Goal: Information Seeking & Learning: Learn about a topic

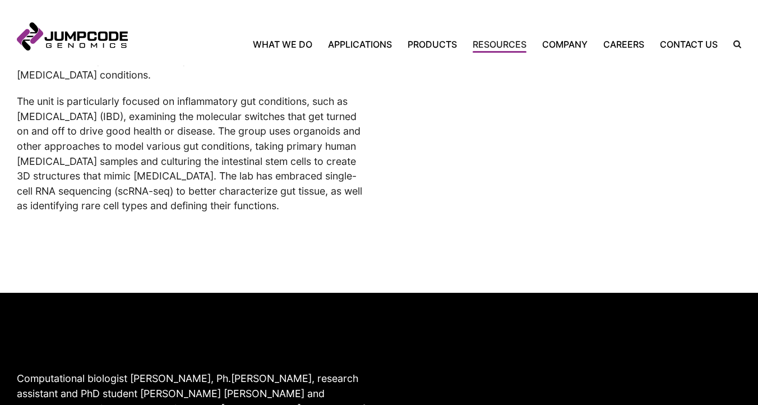
scroll to position [476, 0]
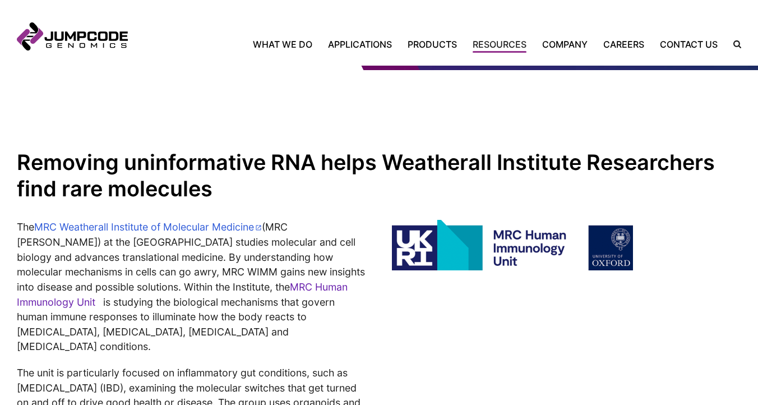
scroll to position [233, 0]
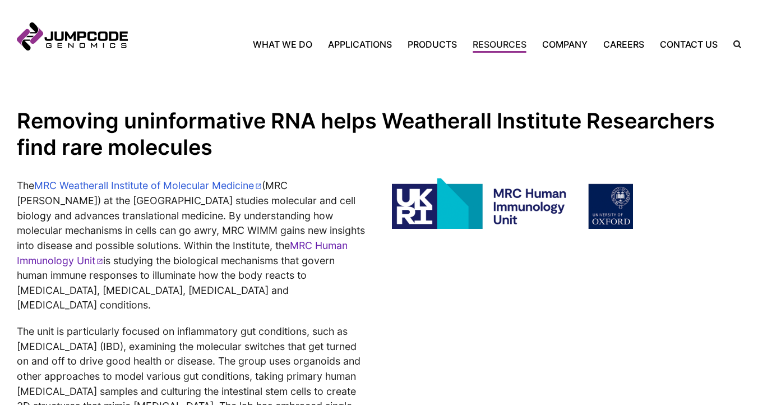
click at [259, 142] on h2 "Removing uninformative RNA helps Weatherall Institute Researchers find rare mol…" at bounding box center [379, 134] width 724 height 53
click at [261, 144] on h2 "Removing uninformative RNA helps Weatherall Institute Researchers find rare mol…" at bounding box center [379, 134] width 724 height 53
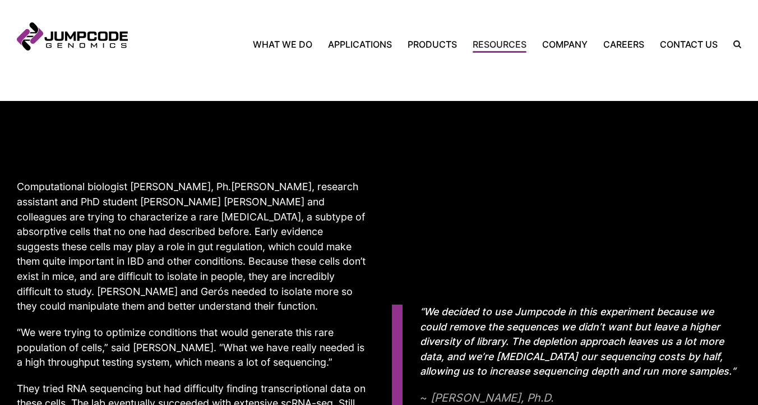
scroll to position [731, 0]
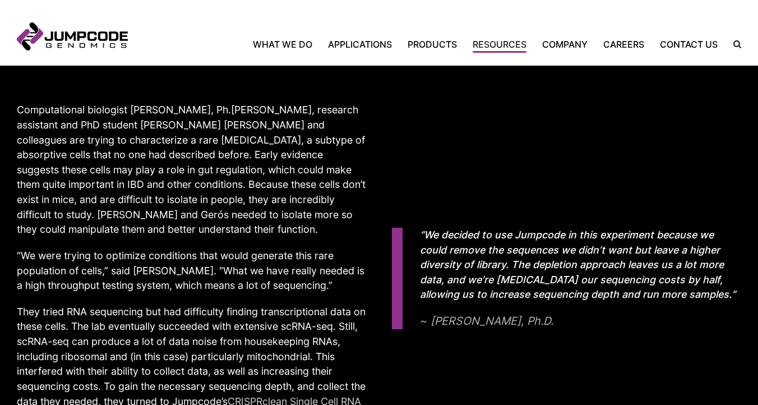
click at [214, 151] on p "Computational biologist Agne Antanaviciute, Ph.D., research assistant and PhD s…" at bounding box center [191, 170] width 349 height 135
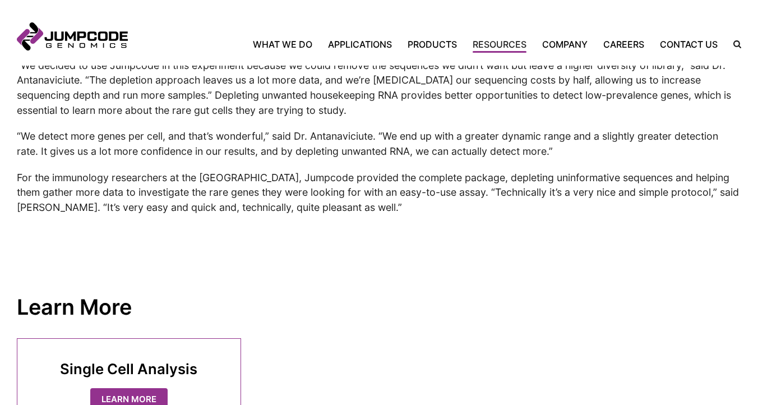
scroll to position [1810, 0]
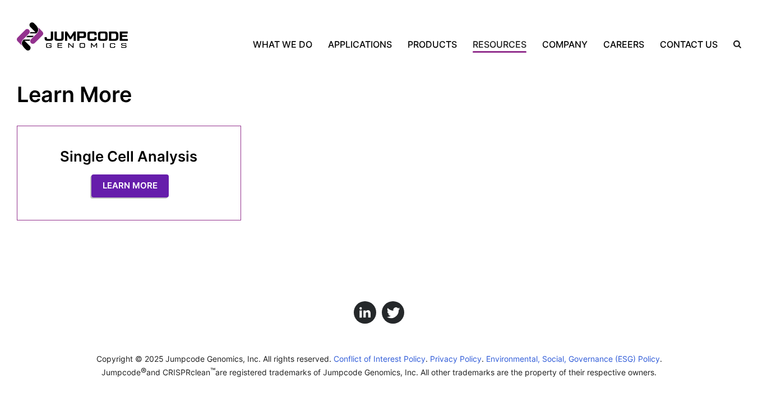
click at [132, 184] on link "Learn More" at bounding box center [129, 185] width 77 height 23
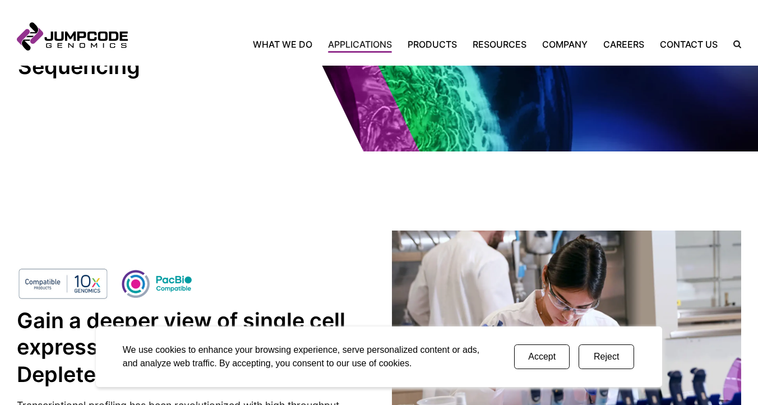
scroll to position [130, 0]
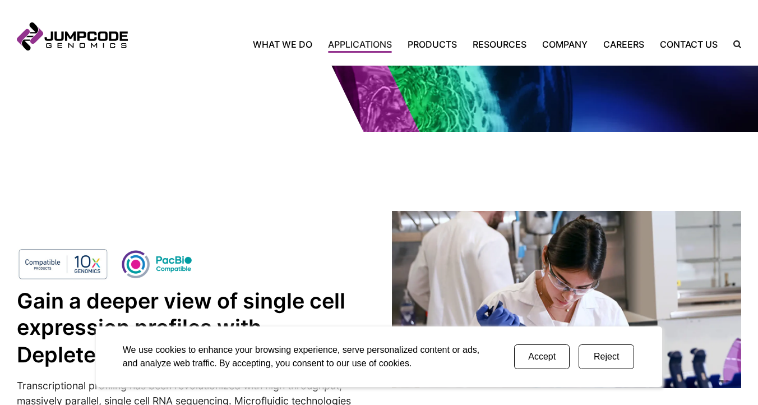
click at [539, 353] on button "Accept" at bounding box center [541, 356] width 55 height 25
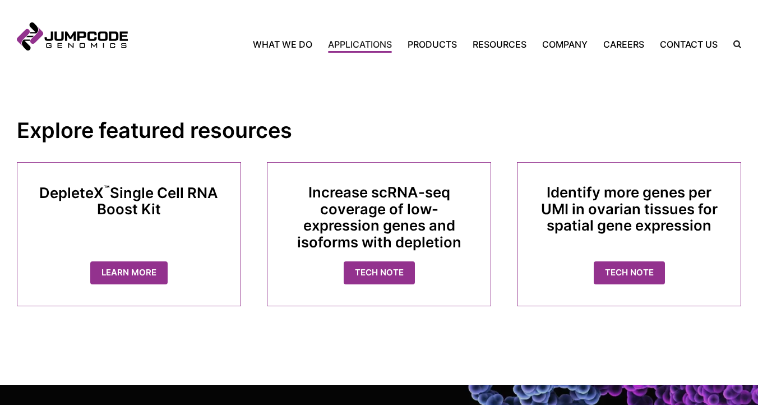
scroll to position [2512, 0]
